Goal: Find specific page/section: Find specific page/section

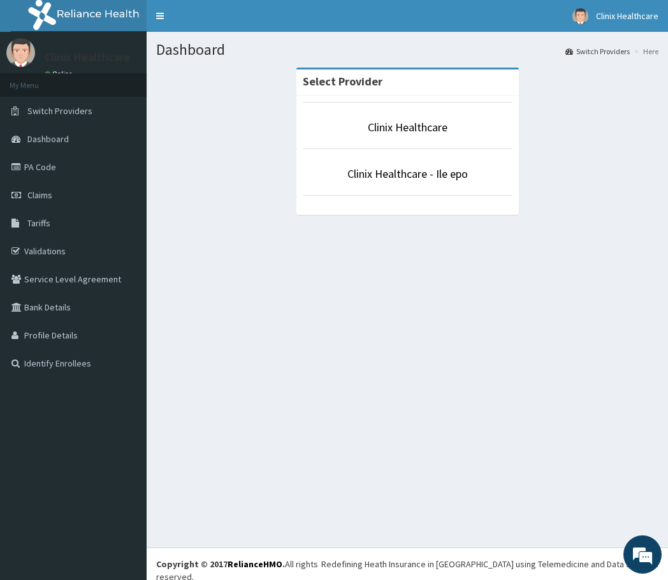
click at [365, 132] on p "Clinix Healthcare" at bounding box center [408, 127] width 210 height 17
click at [49, 161] on link "PA Code" at bounding box center [73, 167] width 147 height 28
click at [36, 168] on link "PA Code" at bounding box center [73, 167] width 147 height 28
